Goal: Task Accomplishment & Management: Complete application form

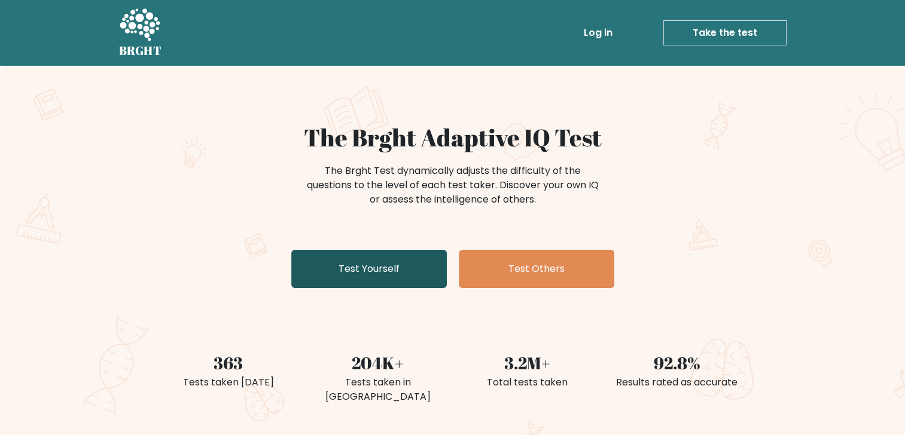
click at [404, 275] on link "Test Yourself" at bounding box center [369, 269] width 156 height 38
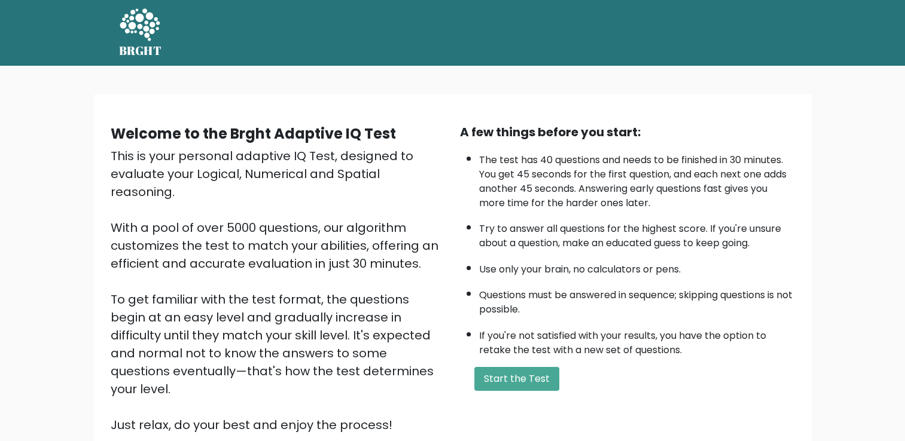
click at [526, 392] on div "A few things before you start: The test has 40 questions and needs to be finish…" at bounding box center [627, 278] width 349 height 311
click at [518, 379] on button "Start the Test" at bounding box center [516, 379] width 85 height 24
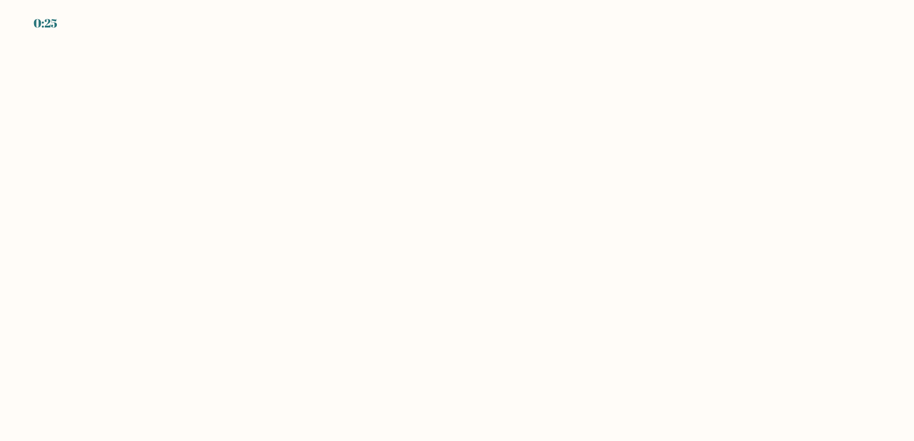
drag, startPoint x: 392, startPoint y: 166, endPoint x: 404, endPoint y: 164, distance: 12.1
click at [393, 166] on body "0:25" at bounding box center [457, 220] width 914 height 441
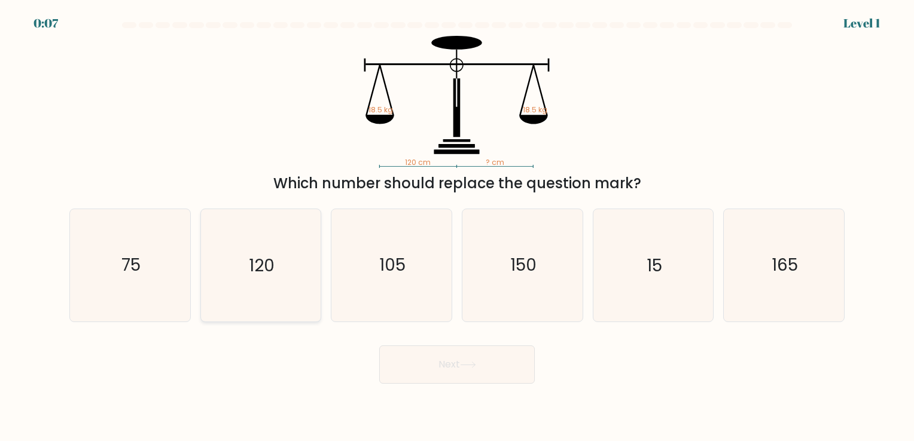
click at [261, 260] on text "120" at bounding box center [262, 265] width 26 height 23
click at [457, 227] on input "b. 120" at bounding box center [457, 224] width 1 height 6
radio input "true"
click at [450, 368] on button "Next" at bounding box center [457, 365] width 156 height 38
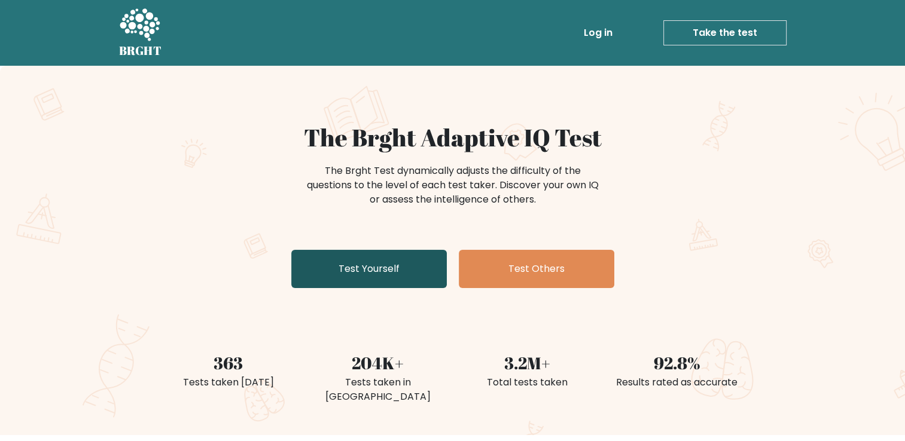
click at [367, 274] on link "Test Yourself" at bounding box center [369, 269] width 156 height 38
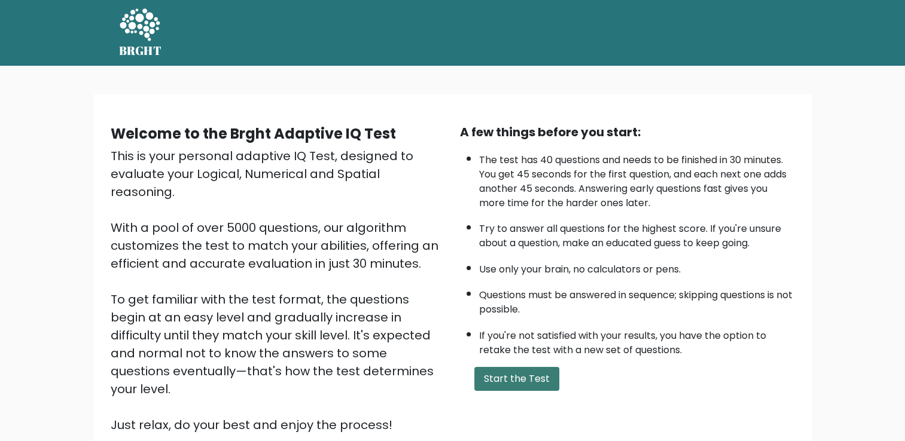
click at [529, 382] on button "Start the Test" at bounding box center [516, 379] width 85 height 24
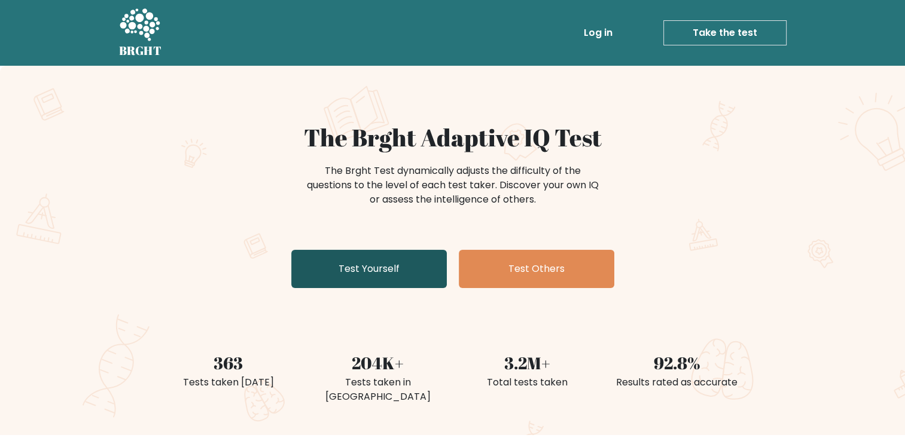
click at [391, 264] on link "Test Yourself" at bounding box center [369, 269] width 156 height 38
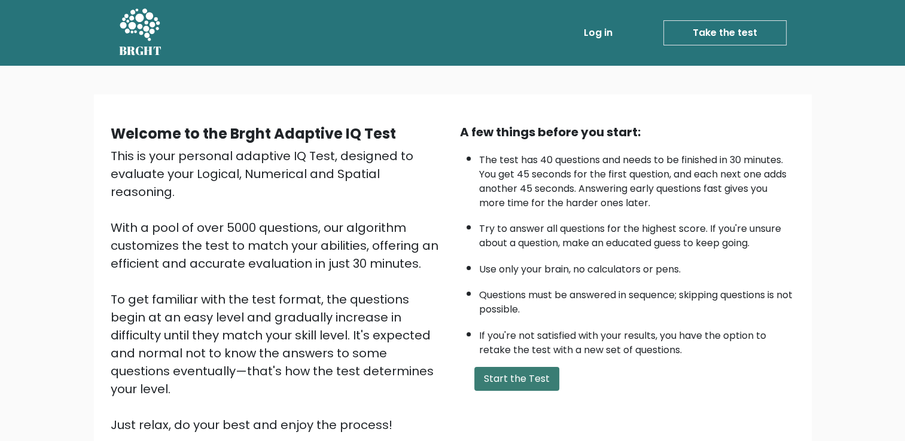
click at [510, 384] on button "Start the Test" at bounding box center [516, 379] width 85 height 24
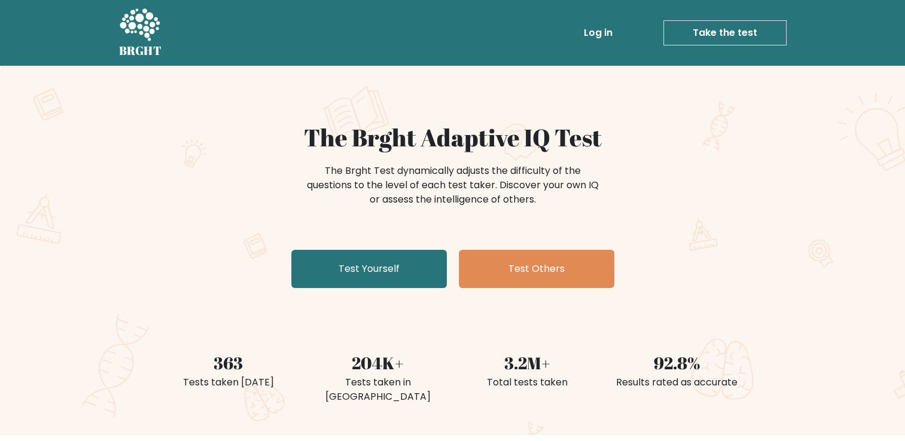
click at [718, 35] on link "Take the test" at bounding box center [724, 32] width 123 height 25
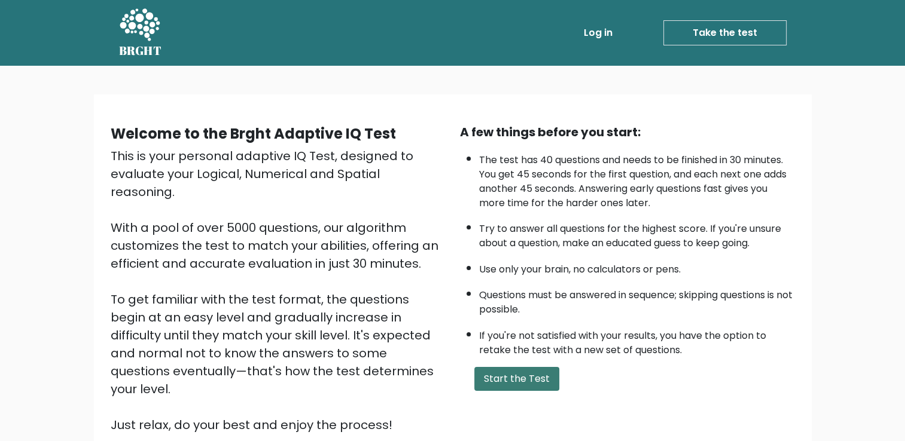
click at [519, 377] on button "Start the Test" at bounding box center [516, 379] width 85 height 24
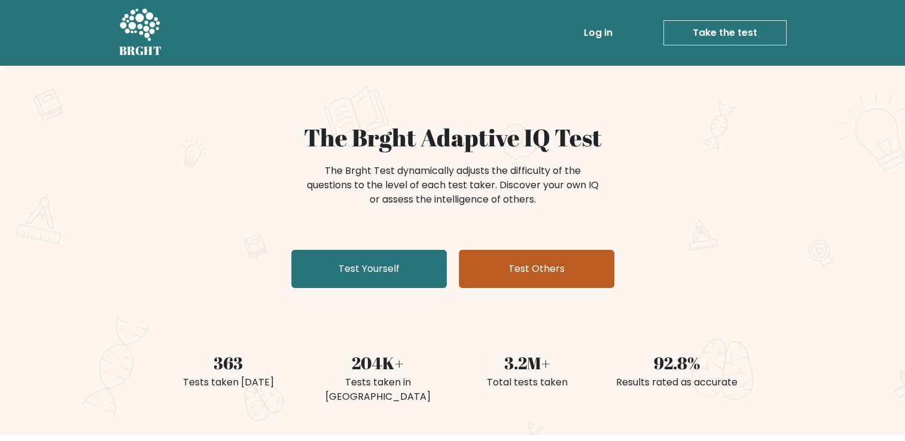
click at [510, 267] on link "Test Others" at bounding box center [537, 269] width 156 height 38
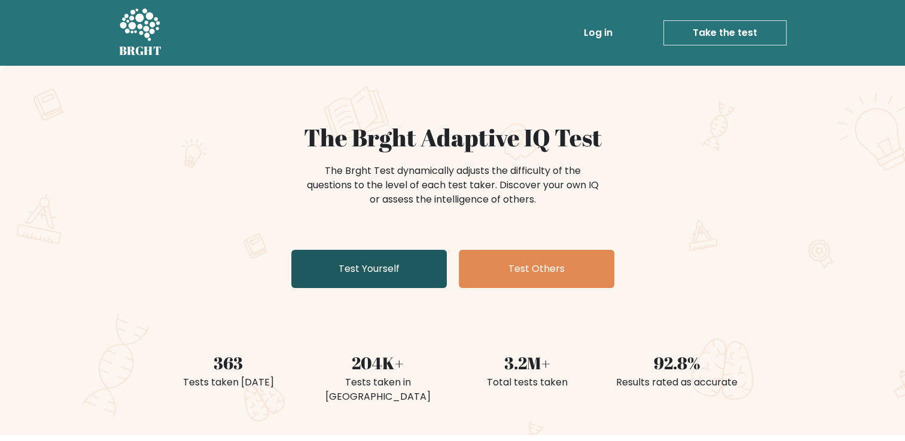
click at [335, 263] on link "Test Yourself" at bounding box center [369, 269] width 156 height 38
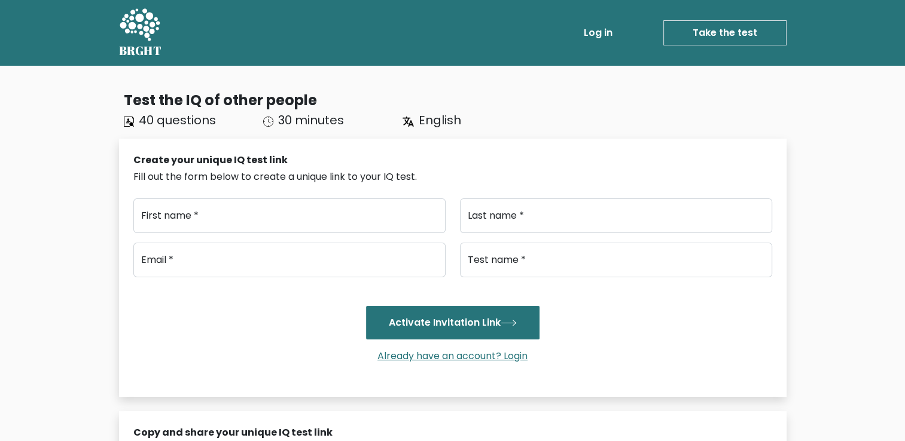
click at [525, 104] on div "Test the IQ of other people" at bounding box center [455, 101] width 663 height 22
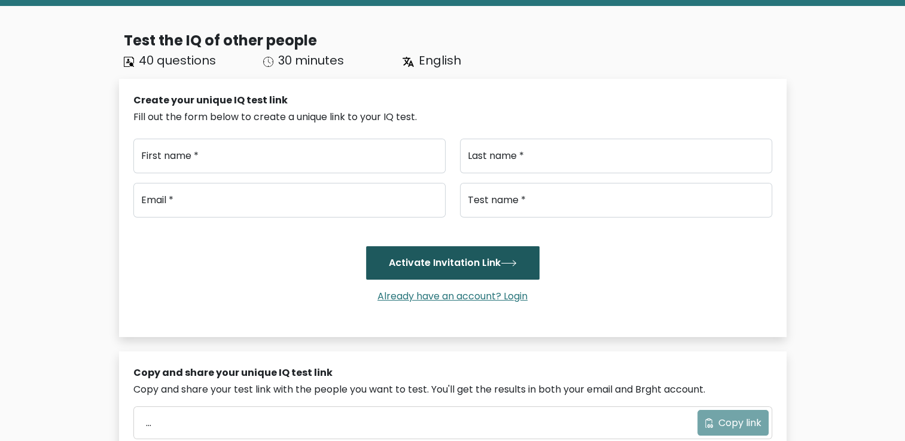
click at [449, 262] on button "Activate Invitation Link" at bounding box center [452, 263] width 173 height 34
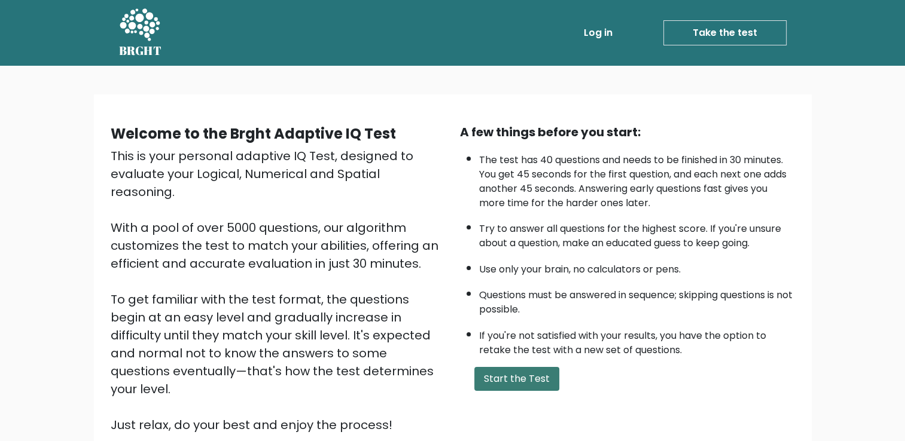
click at [507, 383] on button "Start the Test" at bounding box center [516, 379] width 85 height 24
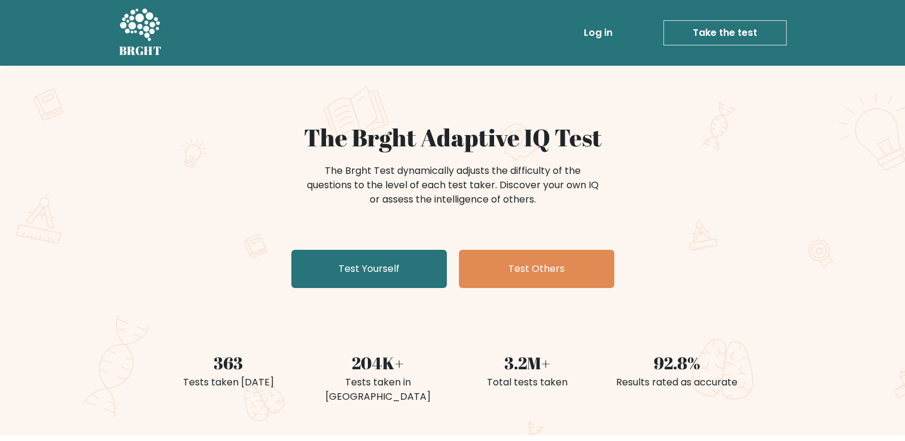
click at [702, 35] on link "Take the test" at bounding box center [724, 32] width 123 height 25
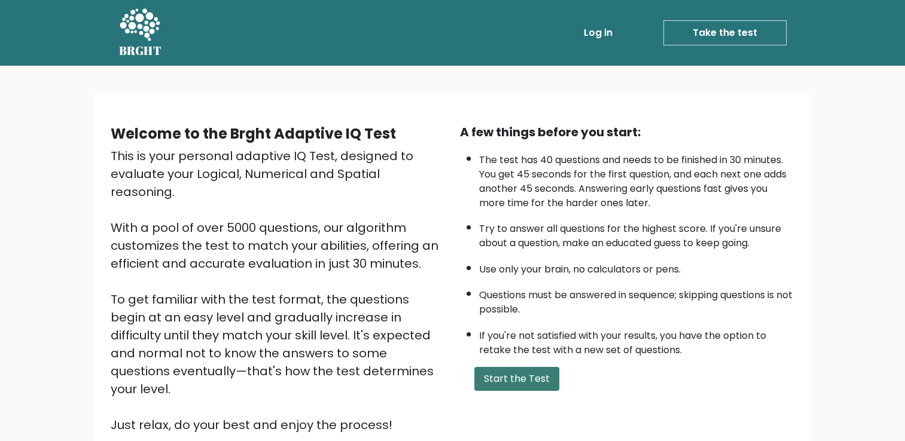
click at [505, 380] on button "Start the Test" at bounding box center [516, 379] width 85 height 24
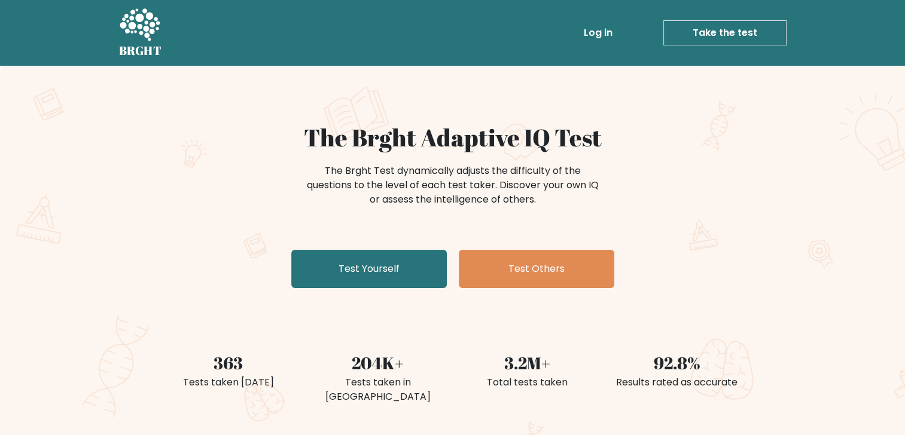
click at [589, 28] on link "Log in" at bounding box center [598, 33] width 38 height 24
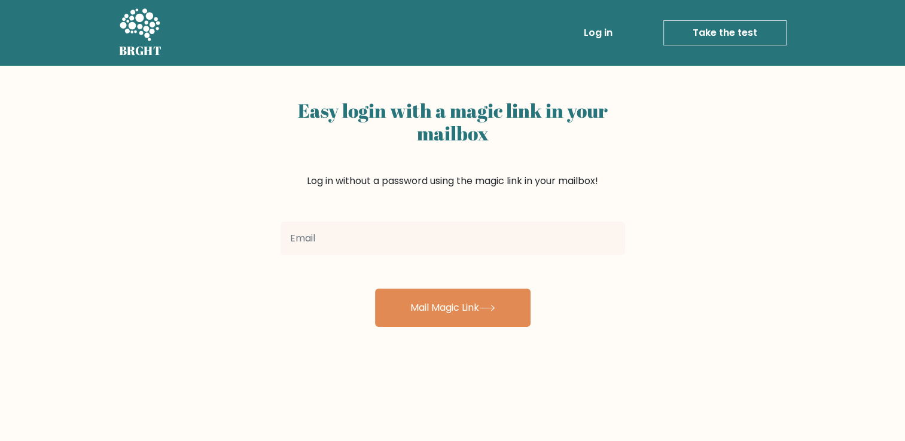
click at [422, 247] on input "email" at bounding box center [453, 239] width 345 height 34
click at [637, 283] on div "Easy login with a magic link in your mailbox Log in without a password using th…" at bounding box center [452, 292] width 905 height 453
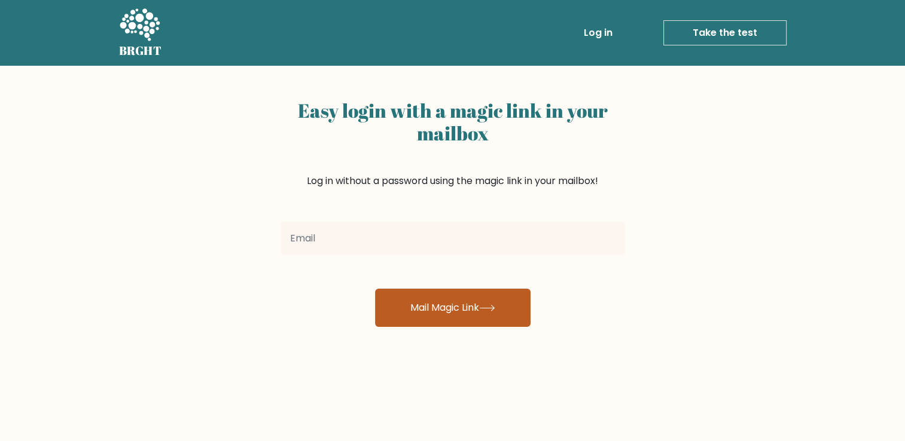
click at [444, 308] on button "Mail Magic Link" at bounding box center [453, 308] width 156 height 38
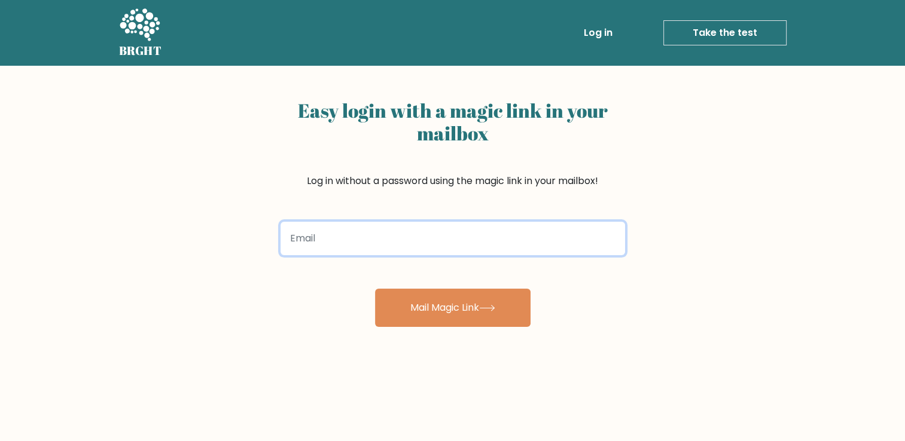
click at [400, 248] on input "email" at bounding box center [453, 239] width 345 height 34
type input "kgmrosil30@gmail.com"
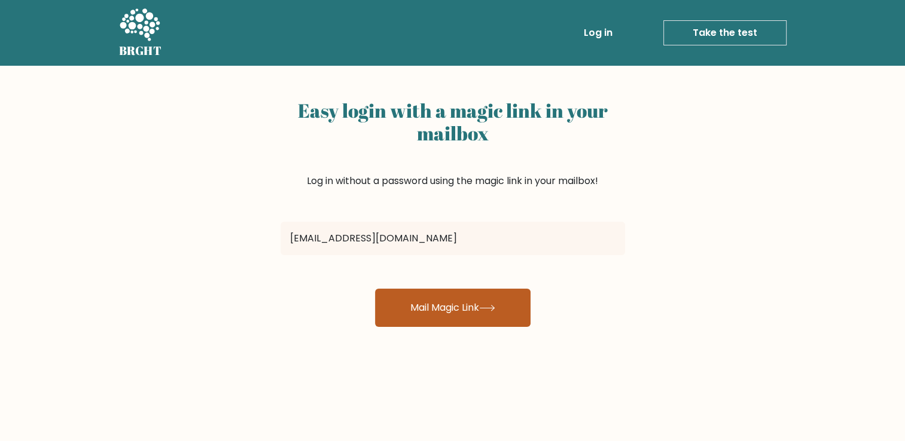
click at [410, 322] on button "Mail Magic Link" at bounding box center [453, 308] width 156 height 38
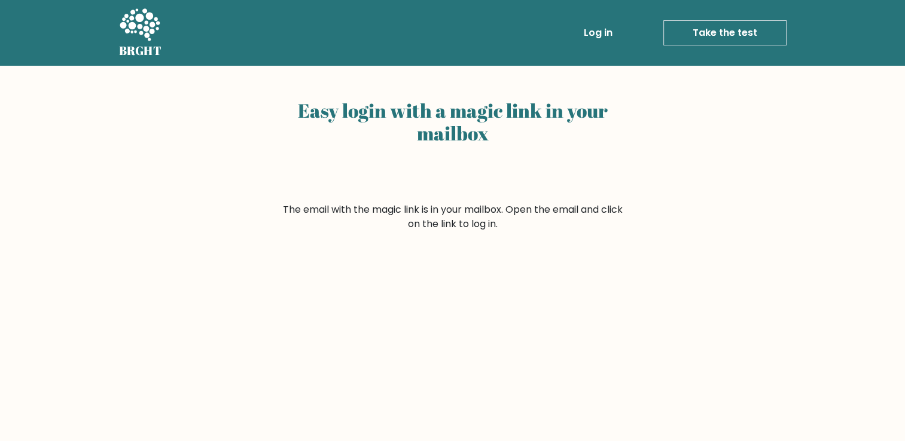
click at [608, 42] on link "Log in" at bounding box center [598, 33] width 38 height 24
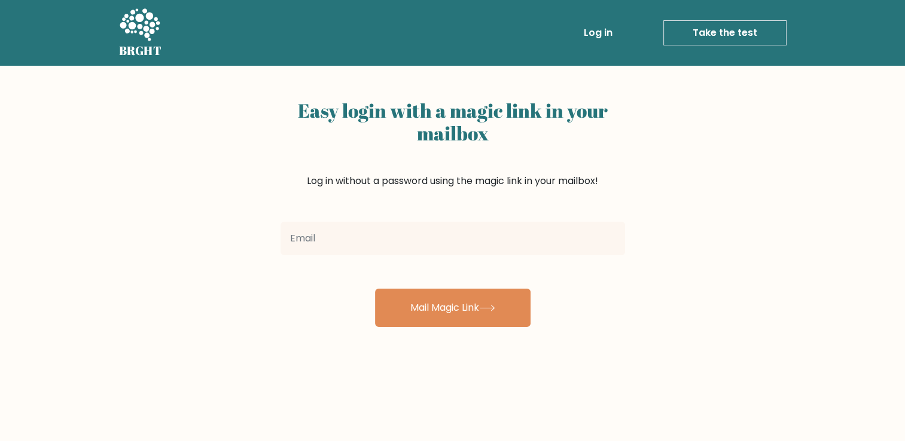
click at [372, 240] on input "email" at bounding box center [453, 239] width 345 height 34
type input "[EMAIL_ADDRESS][DOMAIN_NAME]"
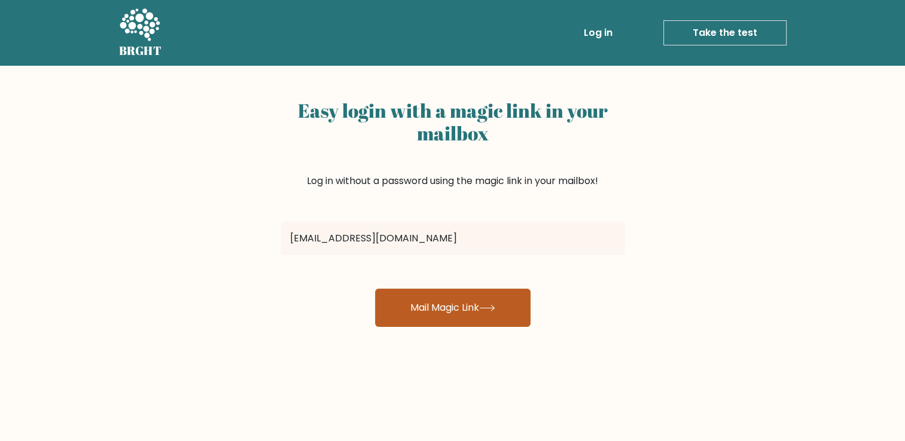
click at [431, 299] on button "Mail Magic Link" at bounding box center [453, 308] width 156 height 38
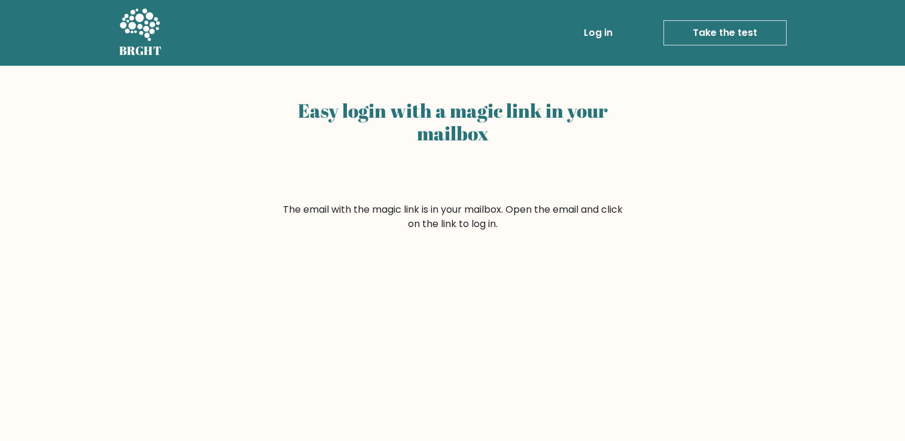
click at [718, 42] on link "Take the test" at bounding box center [724, 32] width 123 height 25
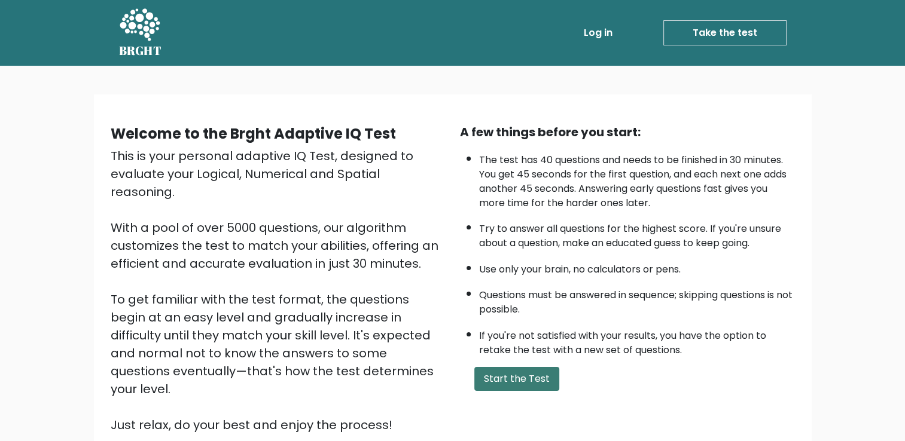
click at [531, 377] on button "Start the Test" at bounding box center [516, 379] width 85 height 24
